Goal: Task Accomplishment & Management: Use online tool/utility

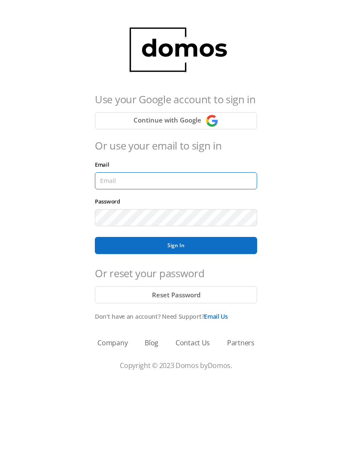
type input "[EMAIL_ADDRESS][DOMAIN_NAME]"
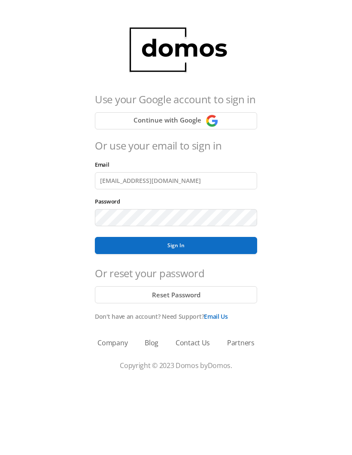
click at [176, 246] on button "Sign In" at bounding box center [176, 245] width 162 height 17
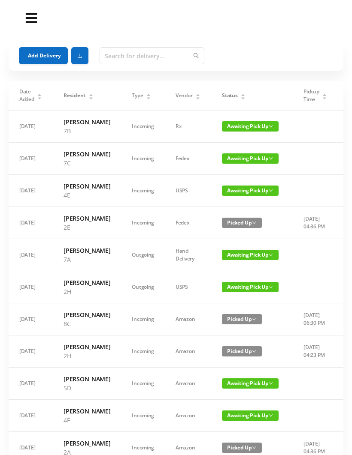
click at [235, 127] on span "Awaiting Pick Up" at bounding box center [250, 126] width 57 height 10
click at [236, 160] on link "Picked Up" at bounding box center [245, 161] width 56 height 14
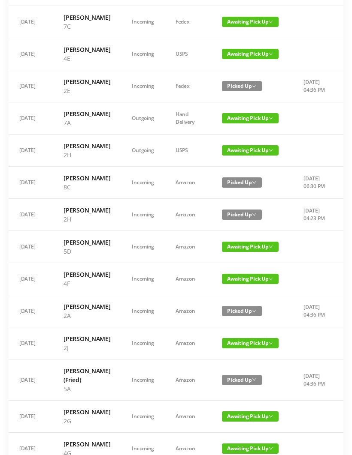
scroll to position [137, 0]
click at [241, 252] on span "Awaiting Pick Up" at bounding box center [250, 247] width 57 height 10
click at [237, 327] on link "Picked Up" at bounding box center [245, 327] width 56 height 14
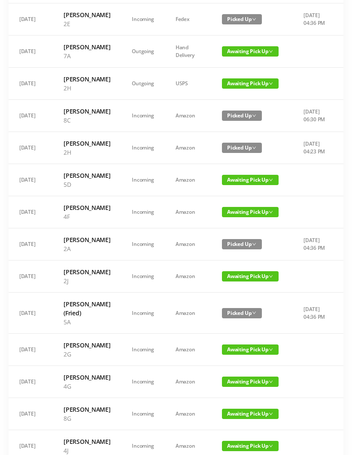
scroll to position [204, 0]
click at [238, 217] on span "Awaiting Pick Up" at bounding box center [250, 212] width 57 height 10
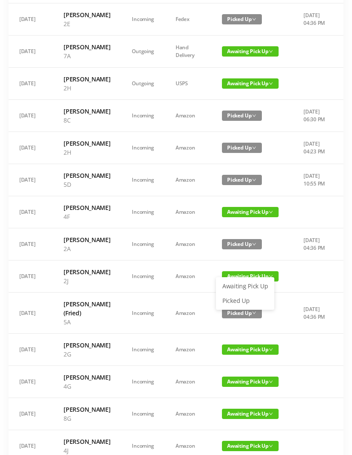
click at [236, 301] on link "Picked Up" at bounding box center [245, 301] width 56 height 14
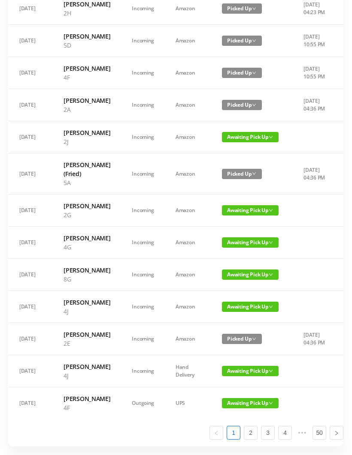
scroll to position [345, 0]
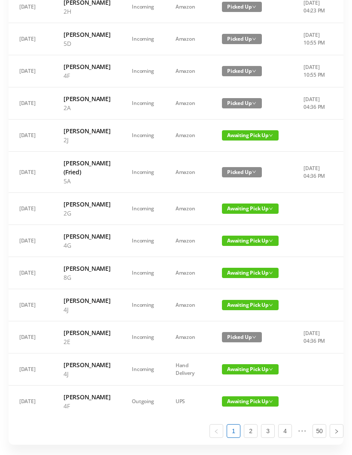
click at [244, 214] on span "Awaiting Pick Up" at bounding box center [250, 209] width 57 height 10
click at [239, 329] on link "Picked Up" at bounding box center [245, 329] width 56 height 14
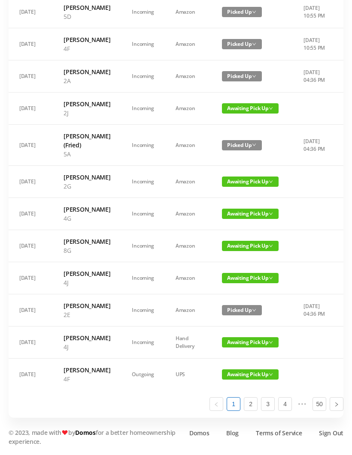
scroll to position [441, 0]
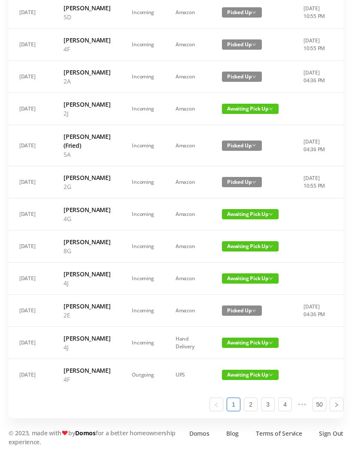
click at [246, 284] on span "Awaiting Pick Up" at bounding box center [250, 279] width 57 height 10
click at [239, 397] on link "Picked Up" at bounding box center [245, 404] width 56 height 14
click at [247, 348] on span "Awaiting Pick Up" at bounding box center [250, 343] width 57 height 10
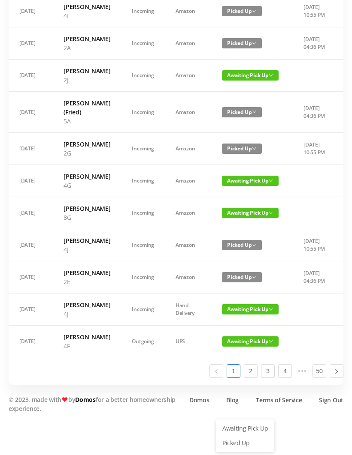
click at [236, 437] on link "Picked Up" at bounding box center [245, 444] width 56 height 14
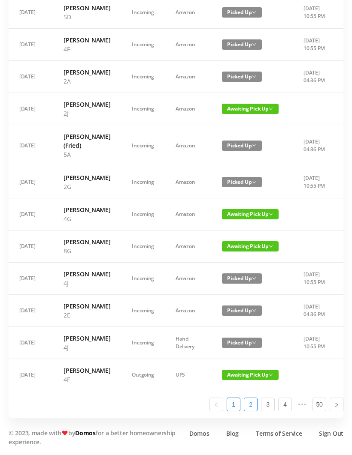
click at [252, 411] on link "2" at bounding box center [250, 404] width 13 height 13
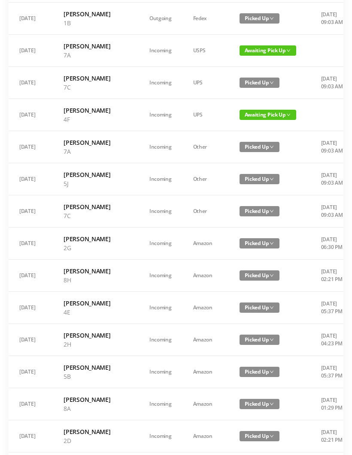
scroll to position [278, 0]
click at [247, 120] on span "Awaiting Pick Up" at bounding box center [267, 115] width 57 height 10
click at [234, 212] on link "Picked Up" at bounding box center [241, 213] width 56 height 14
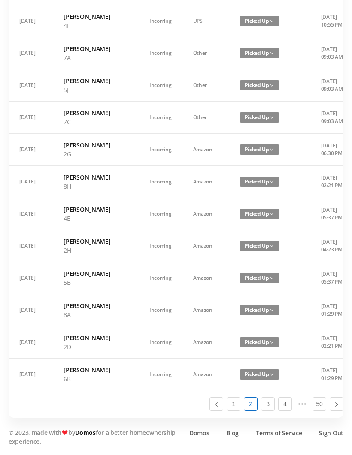
scroll to position [504, 0]
click at [267, 411] on link "3" at bounding box center [267, 404] width 13 height 13
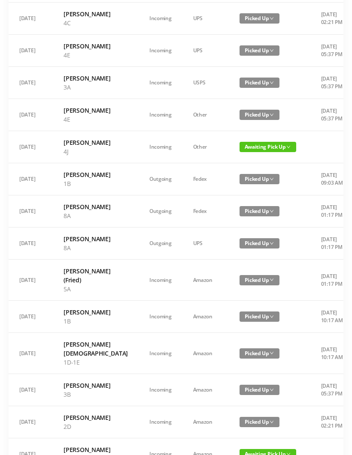
scroll to position [140, 0]
click at [243, 152] on span "Awaiting Pick Up" at bounding box center [267, 147] width 57 height 10
click at [238, 204] on link "Picked Up" at bounding box center [245, 209] width 56 height 14
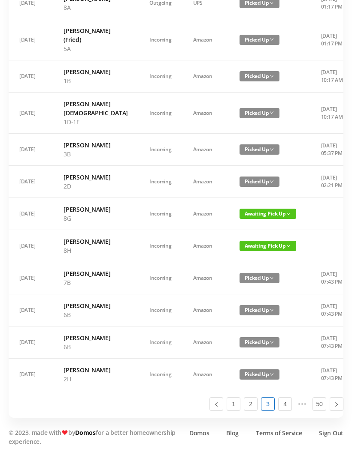
scroll to position [459, 0]
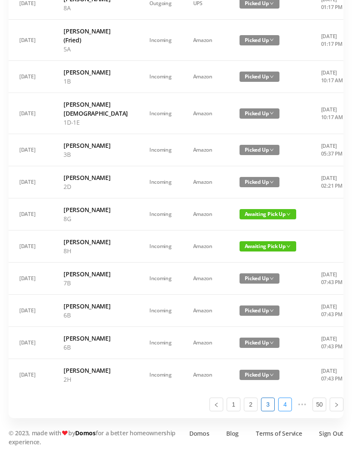
click at [286, 411] on link "4" at bounding box center [284, 404] width 13 height 13
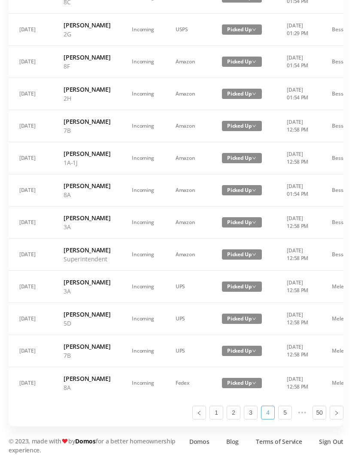
scroll to position [432, 0]
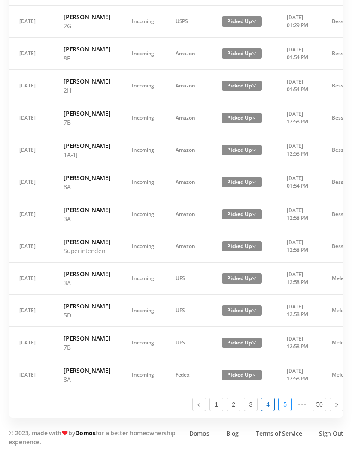
click at [288, 411] on link "5" at bounding box center [284, 404] width 13 height 13
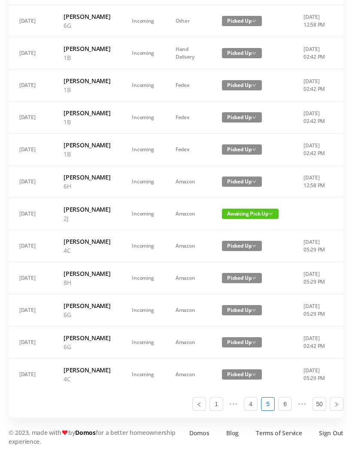
scroll to position [513, 0]
click at [291, 412] on li "6" at bounding box center [285, 405] width 14 height 14
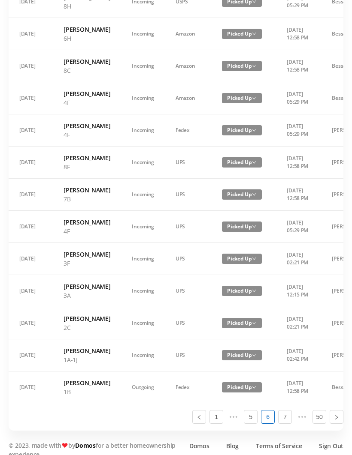
scroll to position [486, 0]
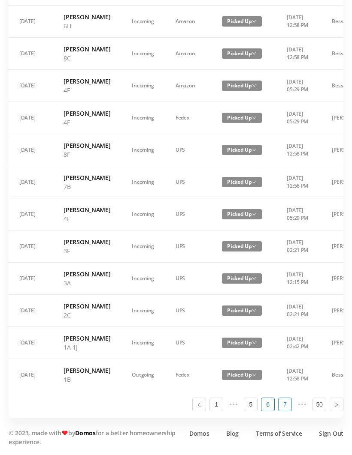
click at [287, 411] on link "7" at bounding box center [284, 404] width 13 height 13
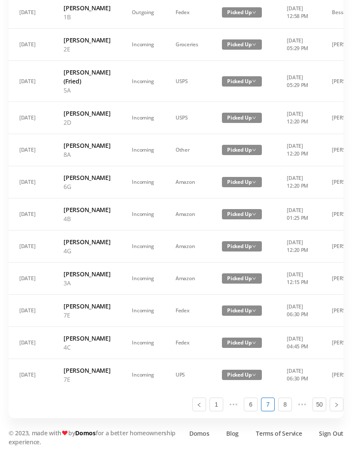
scroll to position [468, 0]
click at [321, 411] on link "50" at bounding box center [319, 404] width 13 height 13
